Goal: Find specific page/section: Find specific page/section

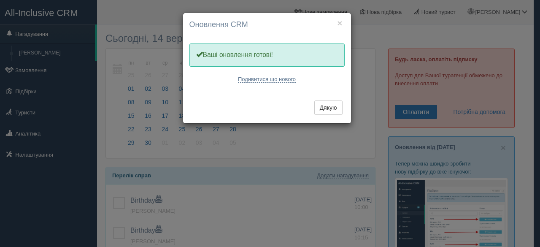
click at [33, 112] on div "× Оновлення CRM Одну хвилинку, оновлюємо Вашу CRM Ваші оновлення готові! Подиви…" at bounding box center [270, 123] width 540 height 247
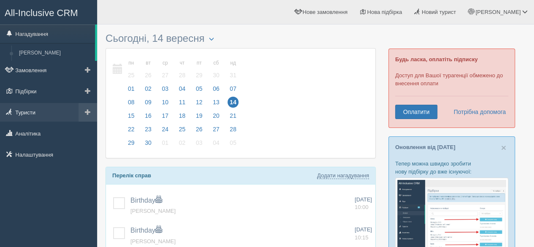
click at [32, 112] on link "Туристи" at bounding box center [48, 112] width 97 height 19
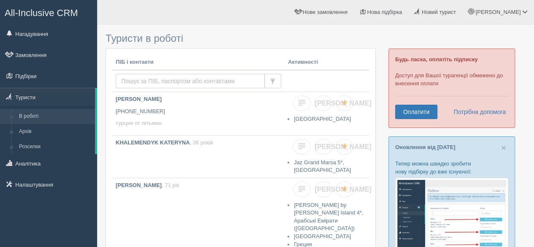
click at [133, 78] on input "text" at bounding box center [190, 81] width 149 height 14
type input "[PERSON_NAME]"
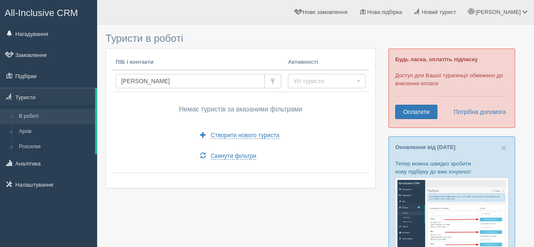
drag, startPoint x: 192, startPoint y: 81, endPoint x: 116, endPoint y: 86, distance: 76.5
click at [116, 86] on input "[PERSON_NAME]" at bounding box center [190, 81] width 149 height 14
click at [189, 81] on input "text" at bounding box center [190, 81] width 149 height 14
type input "Tymko"
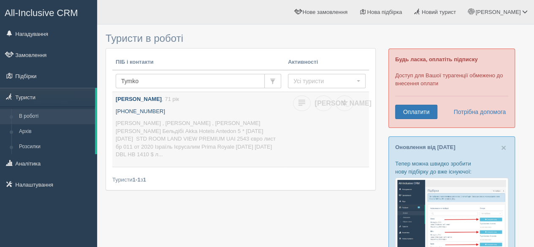
click at [132, 97] on b "Ганна Тимко" at bounding box center [139, 99] width 46 height 6
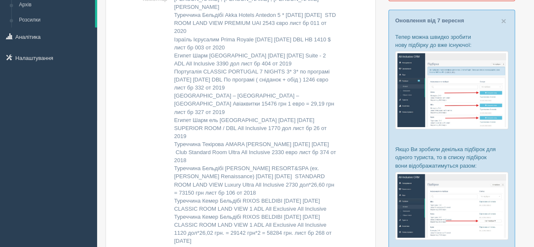
scroll to position [84, 0]
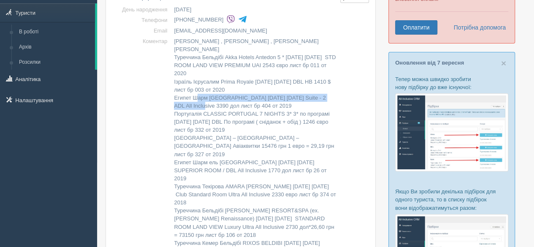
drag, startPoint x: 193, startPoint y: 89, endPoint x: 232, endPoint y: 95, distance: 39.7
click at [232, 95] on td "[PERSON_NAME] , [PERSON_NAME] , Верещанська [PERSON_NAME] Бельдібі Akka Hotels …" at bounding box center [253, 206] width 166 height 341
copy td "[GEOGRAPHIC_DATA] [DATE] [DATE]"
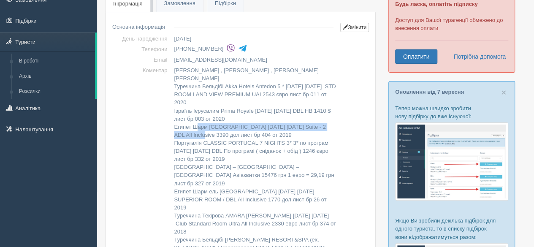
scroll to position [42, 0]
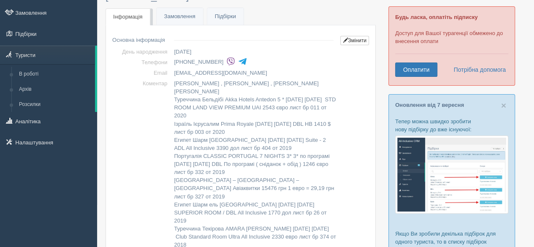
click at [260, 146] on td "[PERSON_NAME] , [PERSON_NAME] , Верещанська [PERSON_NAME] Бельдібі Akka Hotels …" at bounding box center [253, 248] width 166 height 341
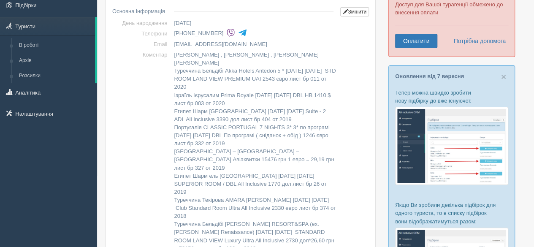
scroll to position [84, 0]
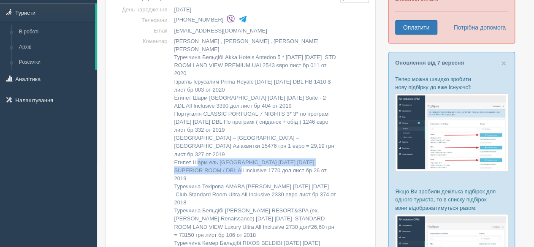
drag, startPoint x: 193, startPoint y: 152, endPoint x: 233, endPoint y: 161, distance: 40.2
click at [233, 161] on td "[PERSON_NAME] , [PERSON_NAME] , Верещанська [PERSON_NAME] Бельдібі Akka Hotels …" at bounding box center [253, 206] width 166 height 341
copy td "Шарм ель [GEOGRAPHIC_DATA] [DATE] [DATE]"
